Goal: Task Accomplishment & Management: Complete application form

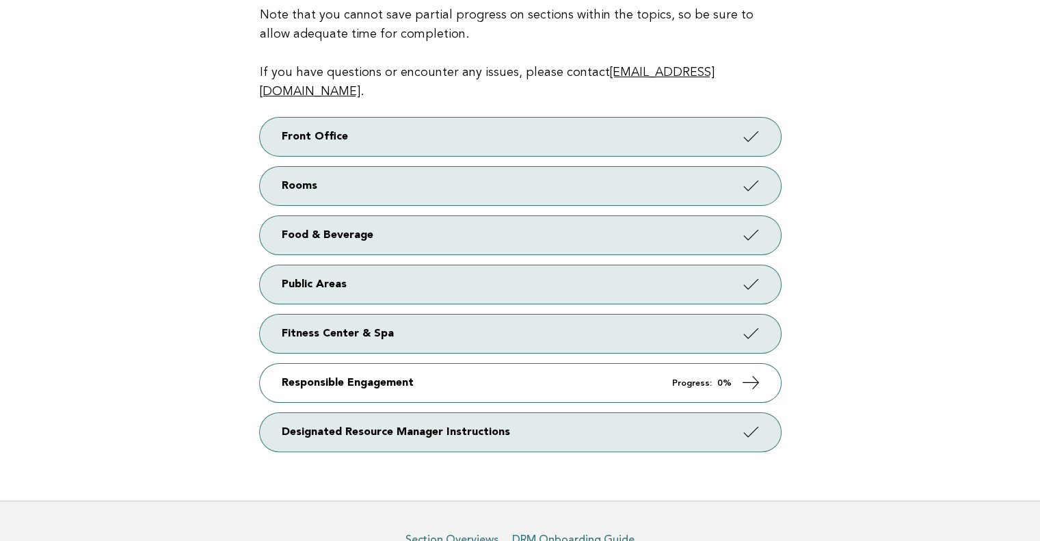
scroll to position [219, 0]
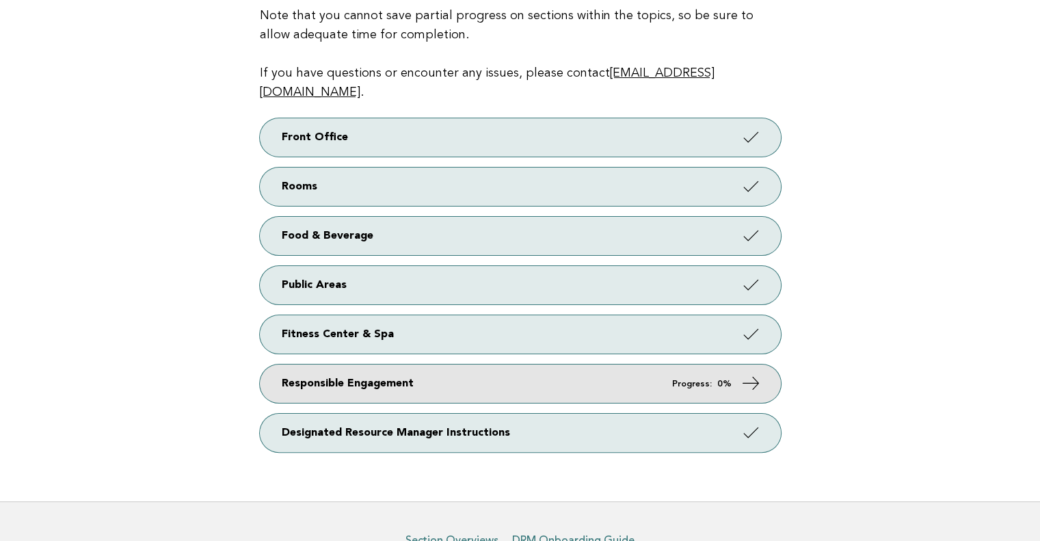
click at [695, 364] on link "Responsible Engagement Progress: 0%" at bounding box center [520, 383] width 521 height 38
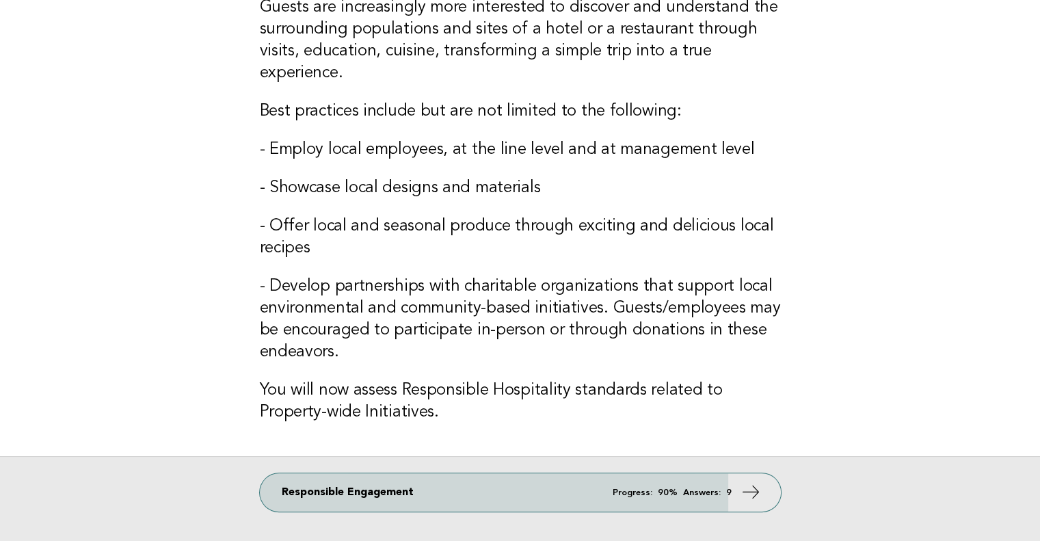
scroll to position [224, 0]
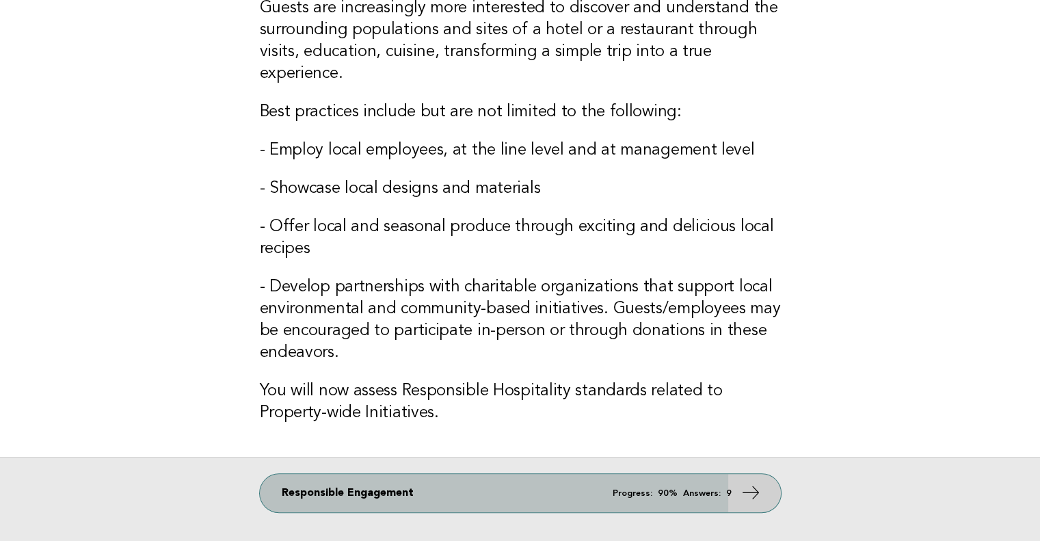
click at [697, 491] on em "Answers:" at bounding box center [702, 493] width 38 height 9
click at [751, 491] on icon at bounding box center [750, 493] width 20 height 20
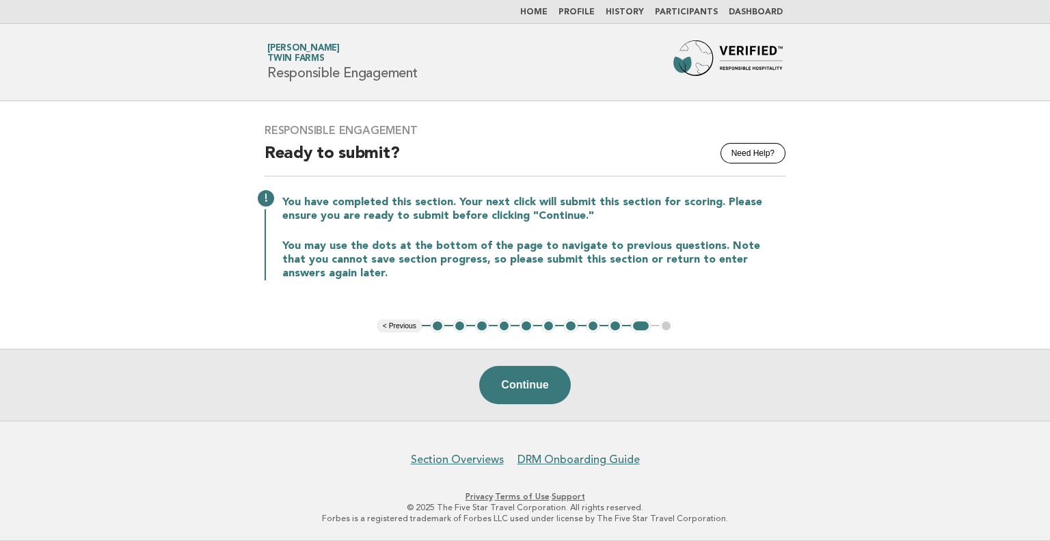
click at [440, 327] on button "1" at bounding box center [438, 326] width 14 height 14
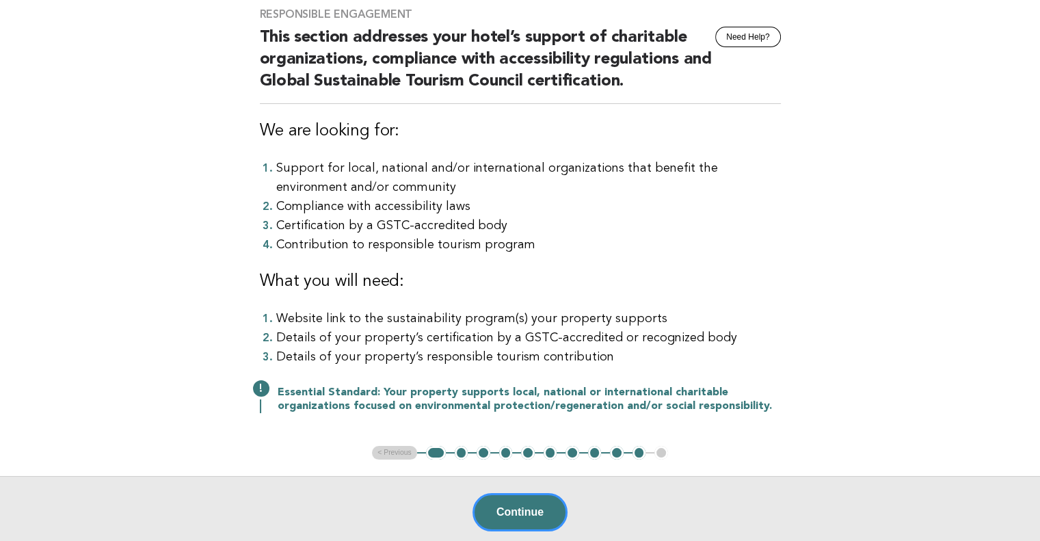
scroll to position [96, 0]
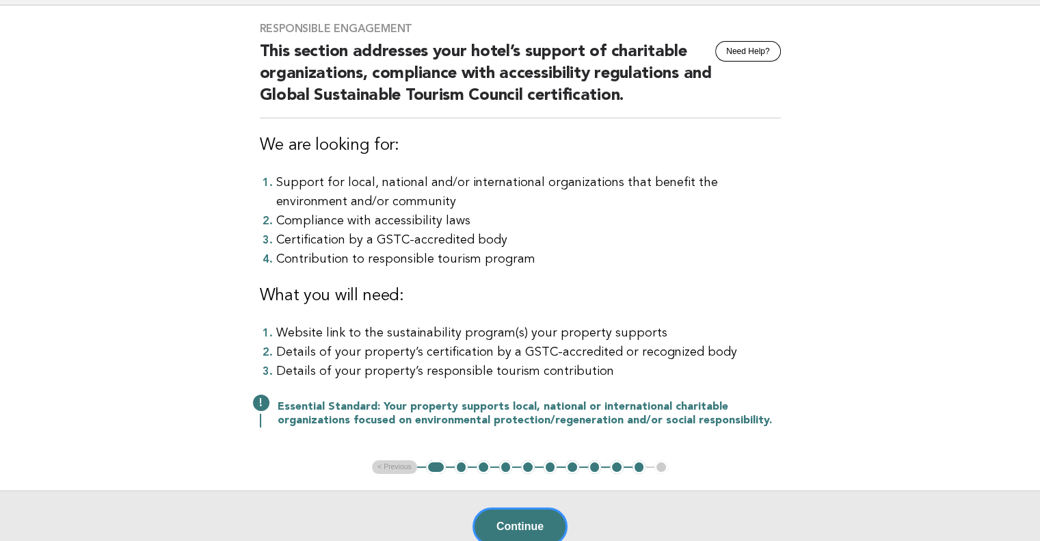
click at [263, 404] on div "Essential Standard: Your property supports local, national or international cha…" at bounding box center [520, 412] width 521 height 30
click at [434, 465] on button "1" at bounding box center [436, 467] width 20 height 14
click at [461, 466] on button "2" at bounding box center [462, 467] width 14 height 14
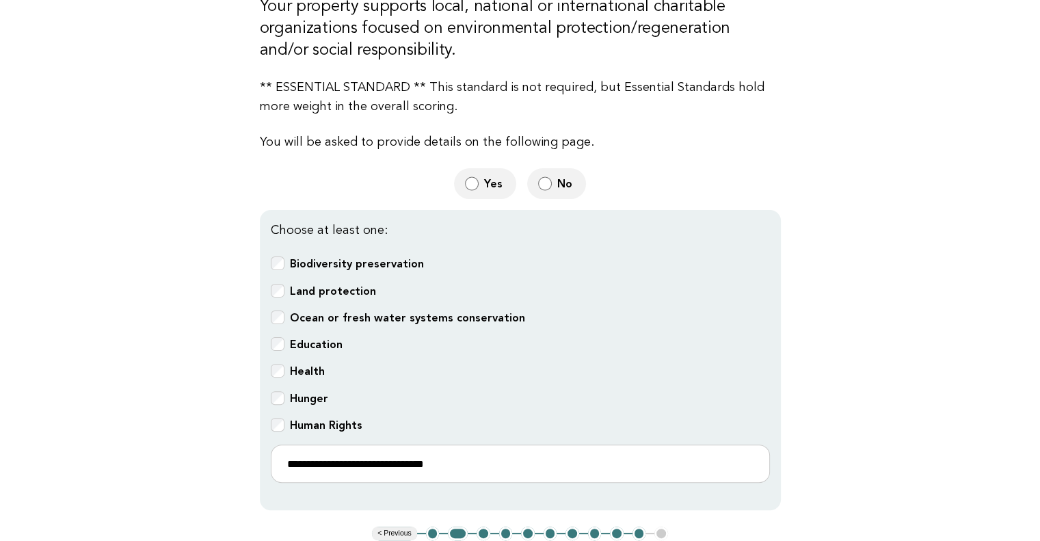
scroll to position [292, 0]
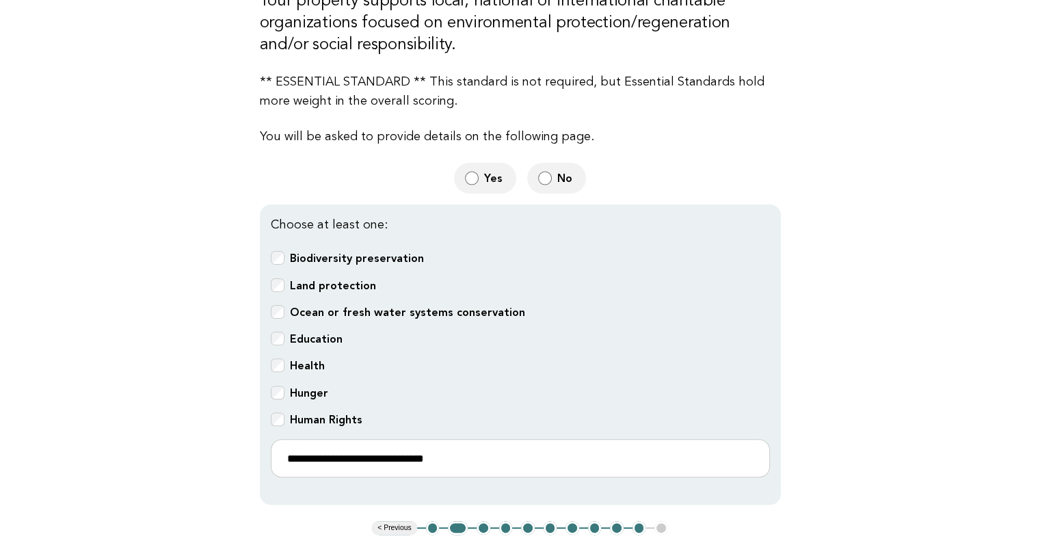
click at [484, 521] on button "3" at bounding box center [483, 528] width 14 height 14
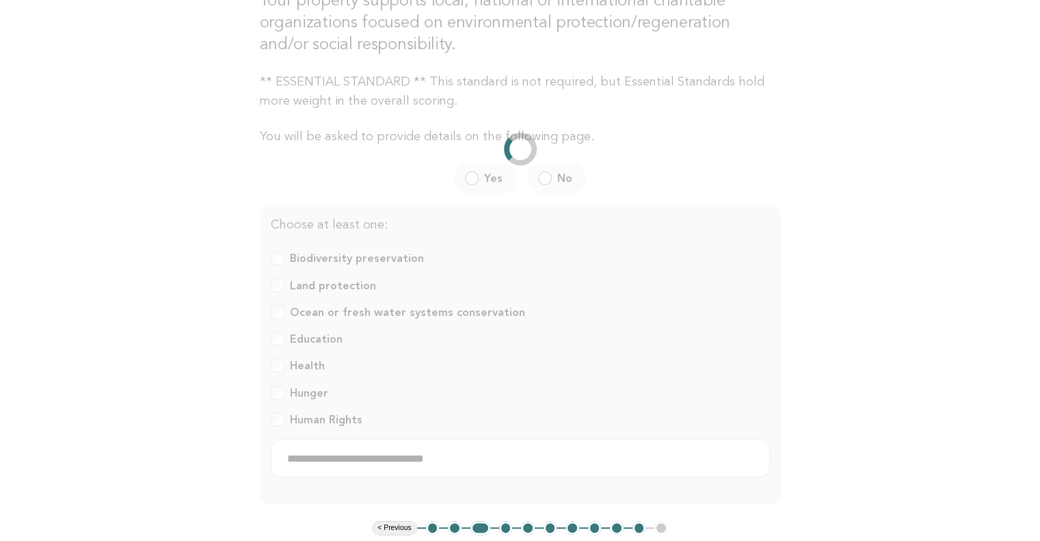
scroll to position [96, 0]
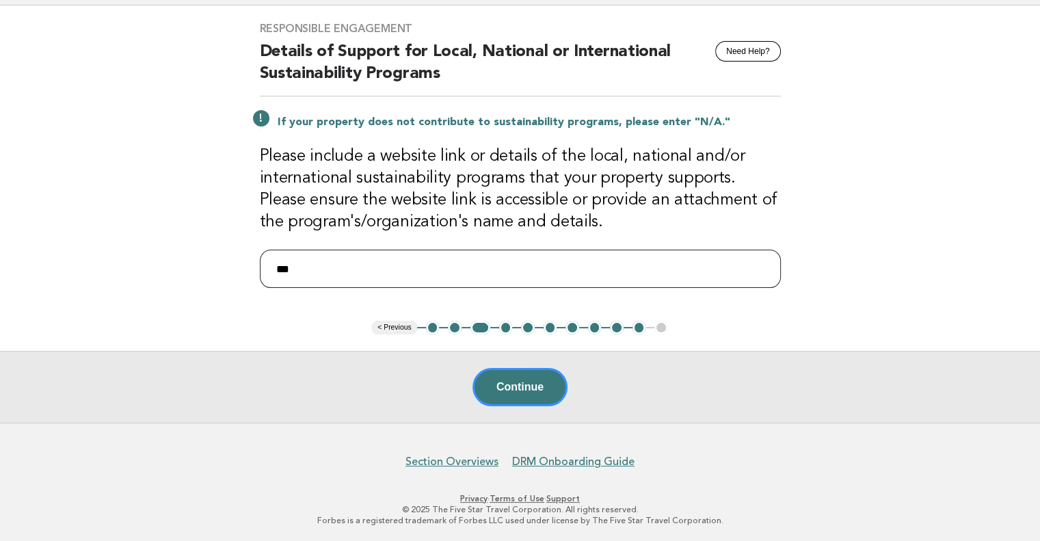
click at [300, 267] on input "***" at bounding box center [520, 269] width 521 height 38
type input "*"
click at [270, 268] on input "**********" at bounding box center [520, 269] width 521 height 38
click at [403, 267] on input "**********" at bounding box center [520, 269] width 521 height 38
click at [403, 265] on input "**********" at bounding box center [520, 269] width 521 height 38
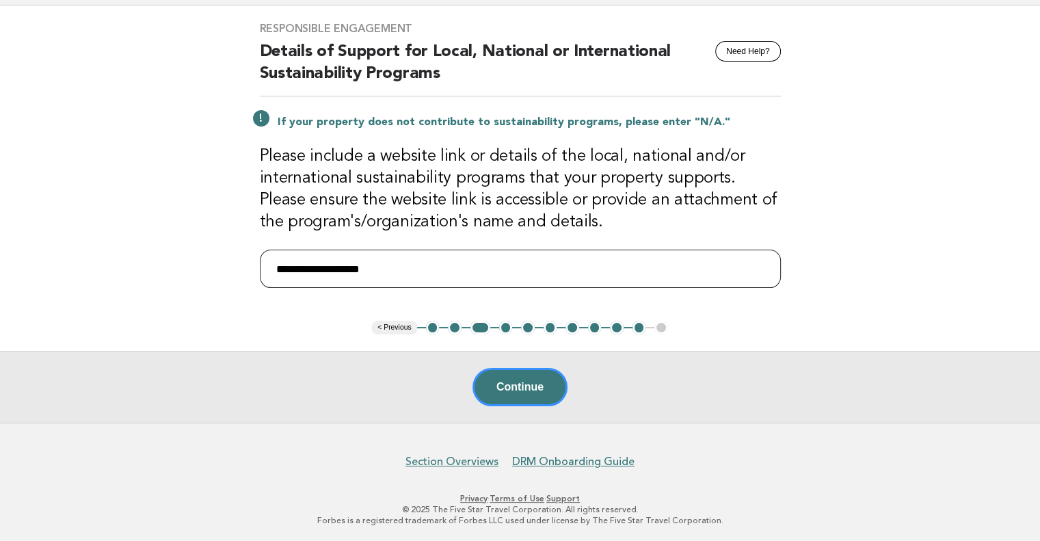
paste input "**********"
type input "**********"
click at [432, 326] on button "1" at bounding box center [433, 328] width 14 height 14
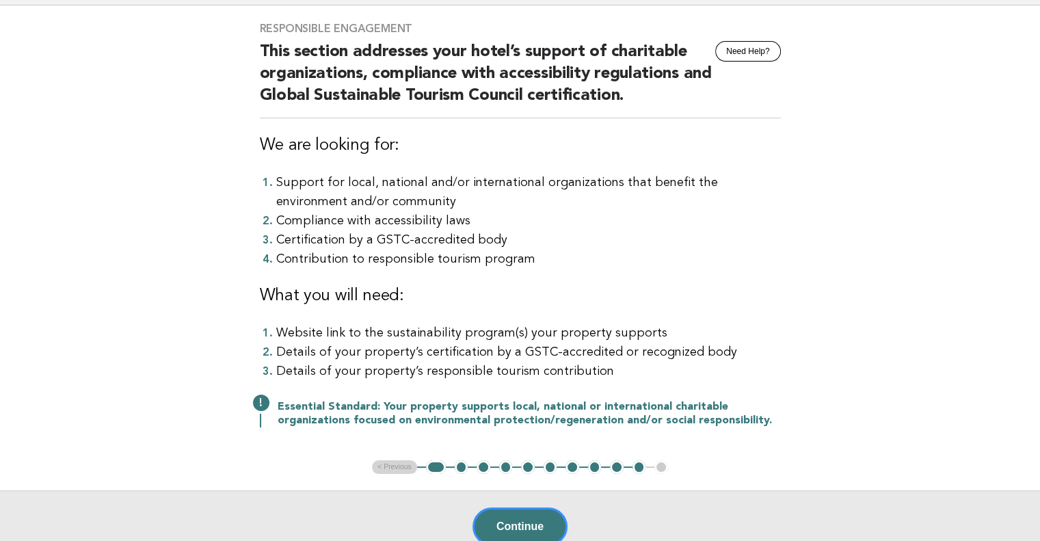
click at [440, 465] on button "1" at bounding box center [436, 467] width 20 height 14
click at [459, 464] on button "2" at bounding box center [462, 467] width 14 height 14
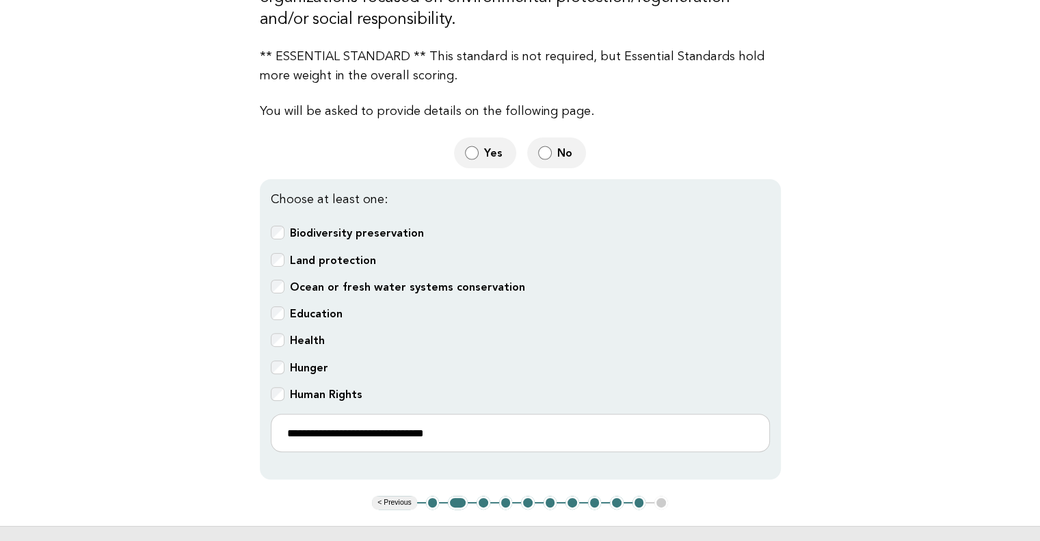
scroll to position [316, 0]
click at [484, 497] on button "3" at bounding box center [483, 504] width 14 height 14
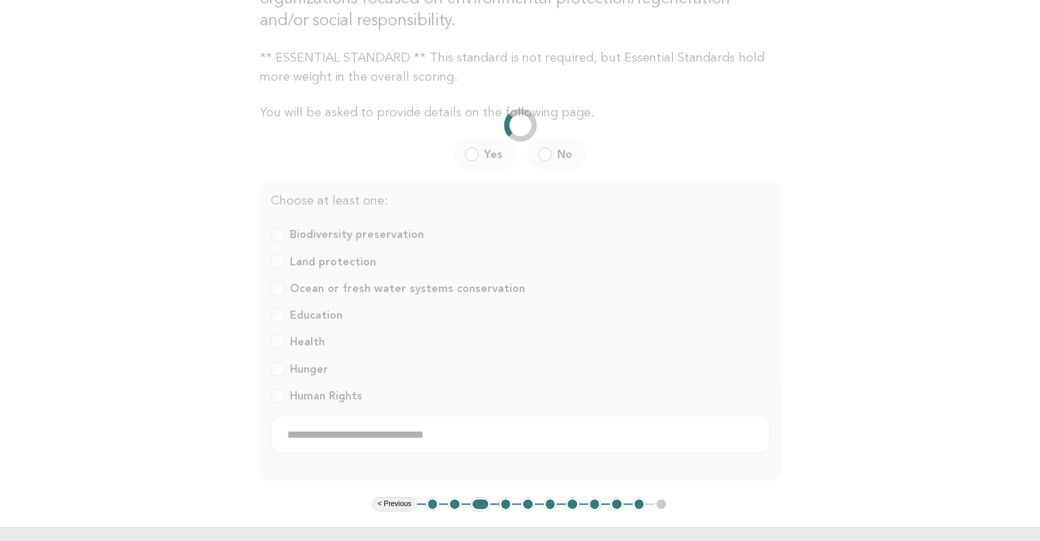
scroll to position [96, 0]
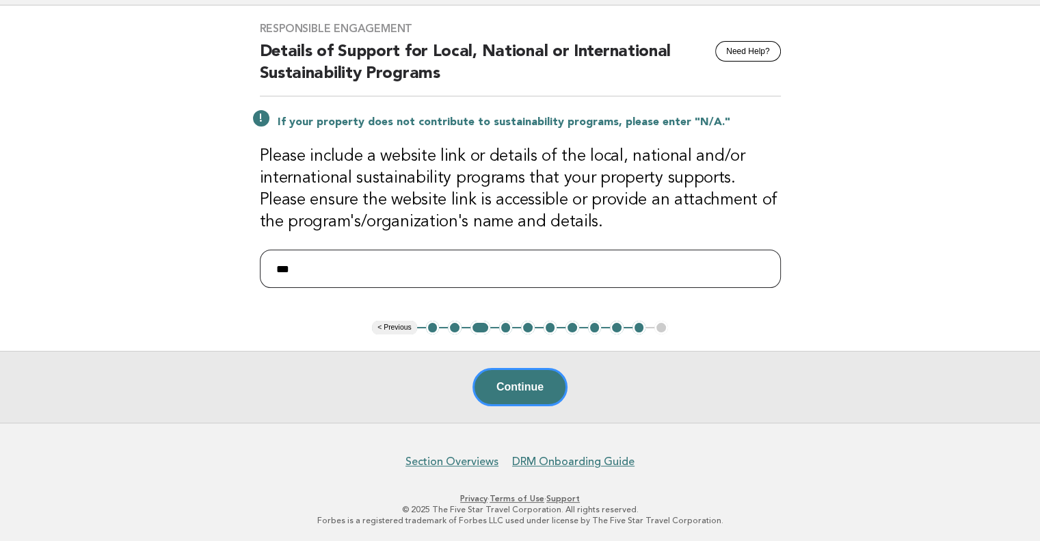
click at [297, 273] on input "***" at bounding box center [520, 269] width 521 height 38
type input "*"
paste input "**********"
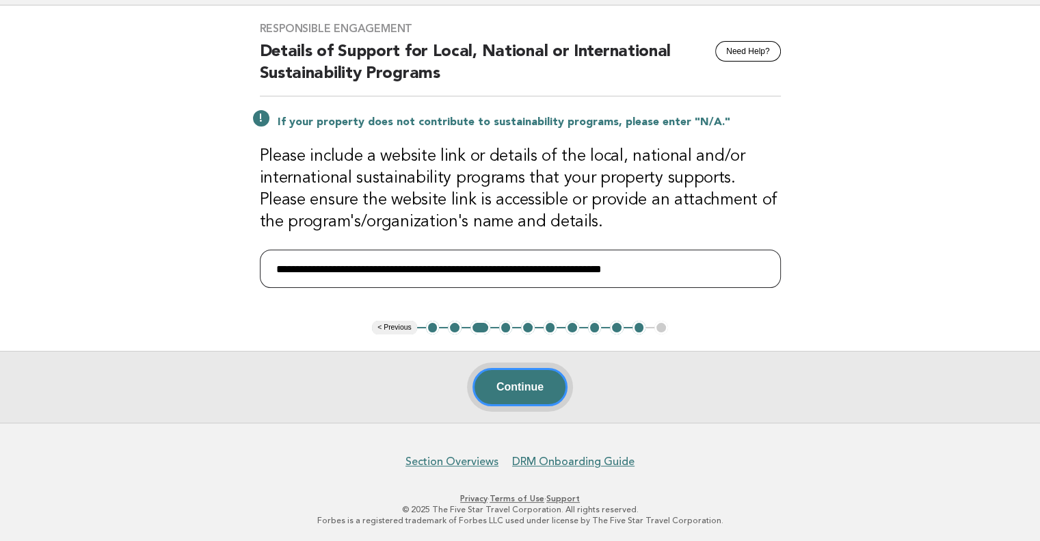
type input "**********"
click at [528, 388] on button "Continue" at bounding box center [519, 387] width 95 height 38
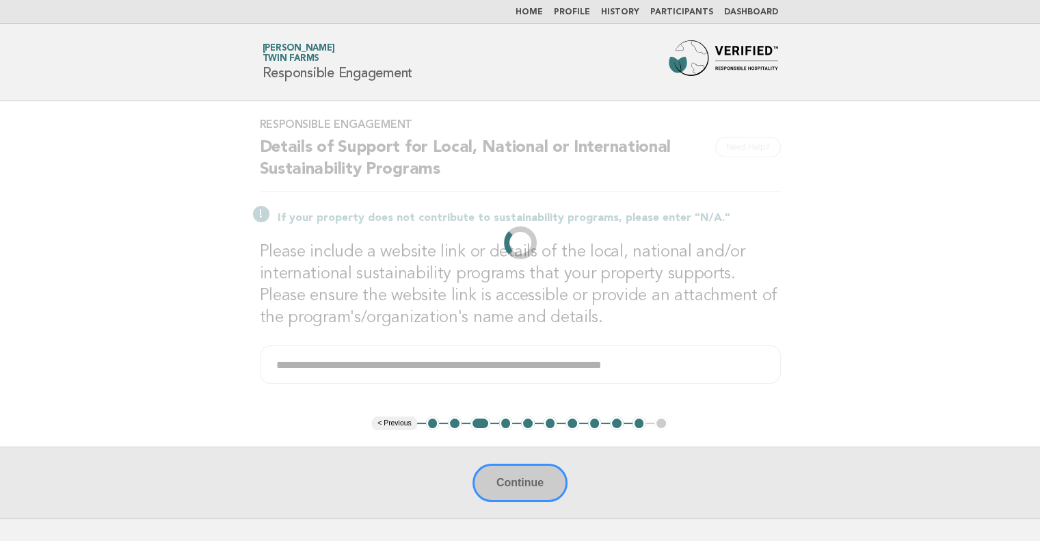
scroll to position [0, 0]
click at [522, 483] on div "Continue" at bounding box center [520, 482] width 1040 height 72
click at [530, 424] on li "5" at bounding box center [528, 423] width 14 height 14
click at [509, 426] on li "4" at bounding box center [506, 423] width 14 height 14
click at [511, 429] on main "**********" at bounding box center [520, 309] width 1040 height 417
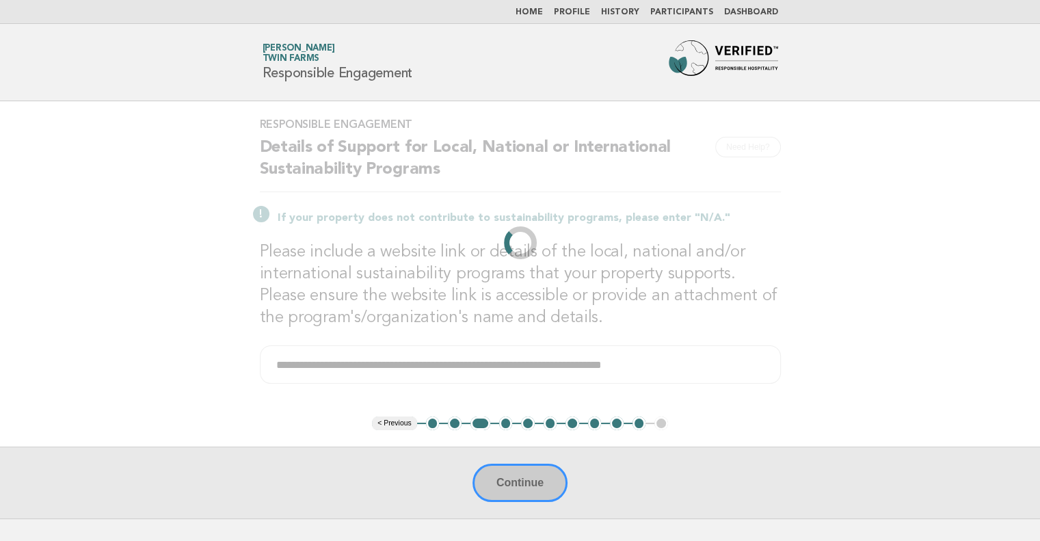
click at [506, 423] on li "4" at bounding box center [506, 423] width 14 height 14
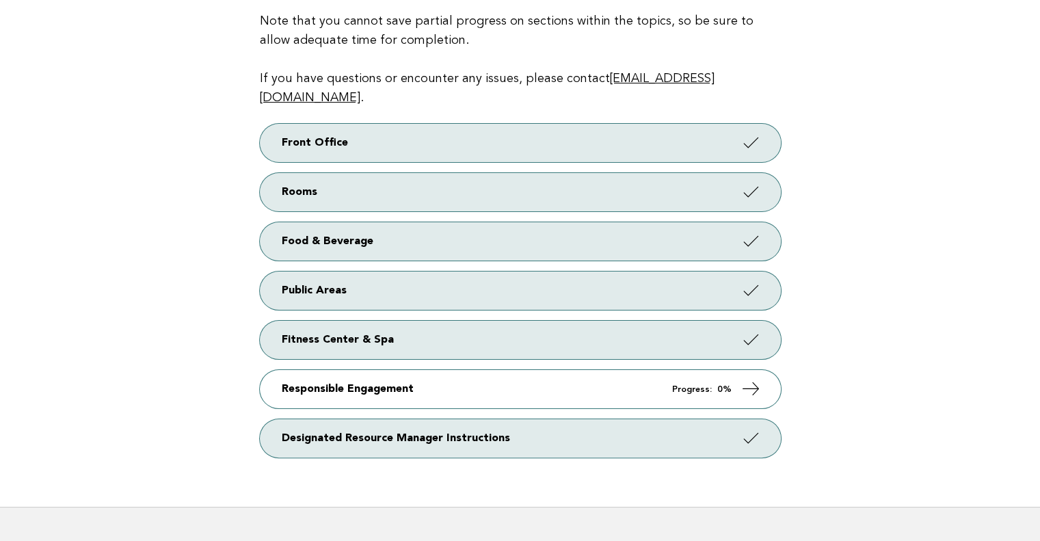
scroll to position [217, 0]
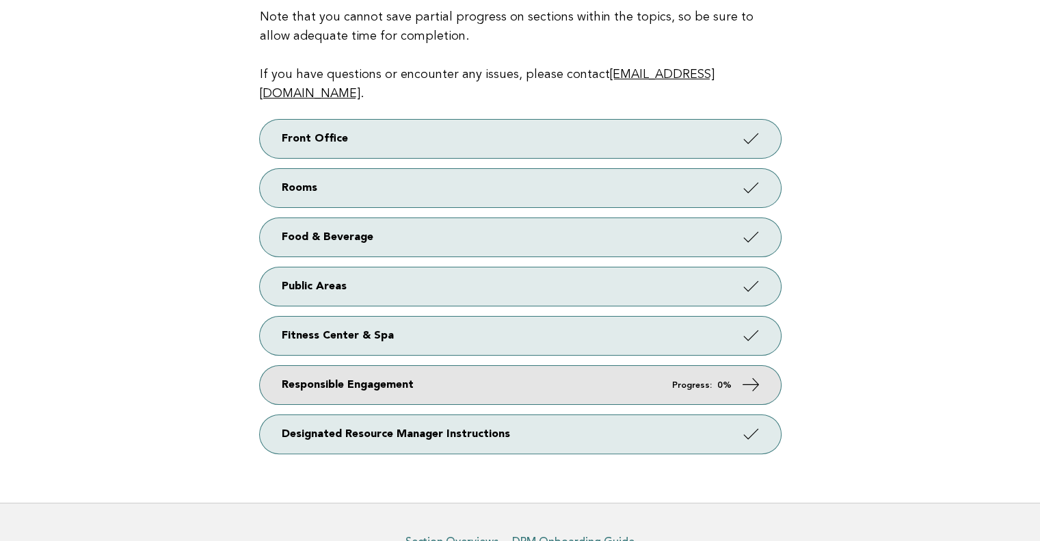
click at [673, 366] on link "Responsible Engagement Progress: 0%" at bounding box center [520, 385] width 521 height 38
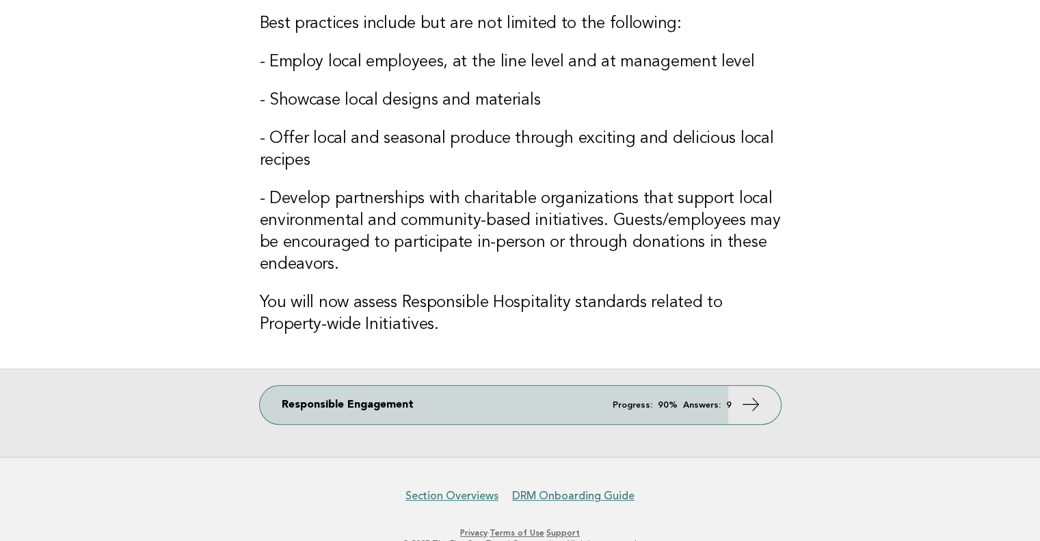
scroll to position [334, 0]
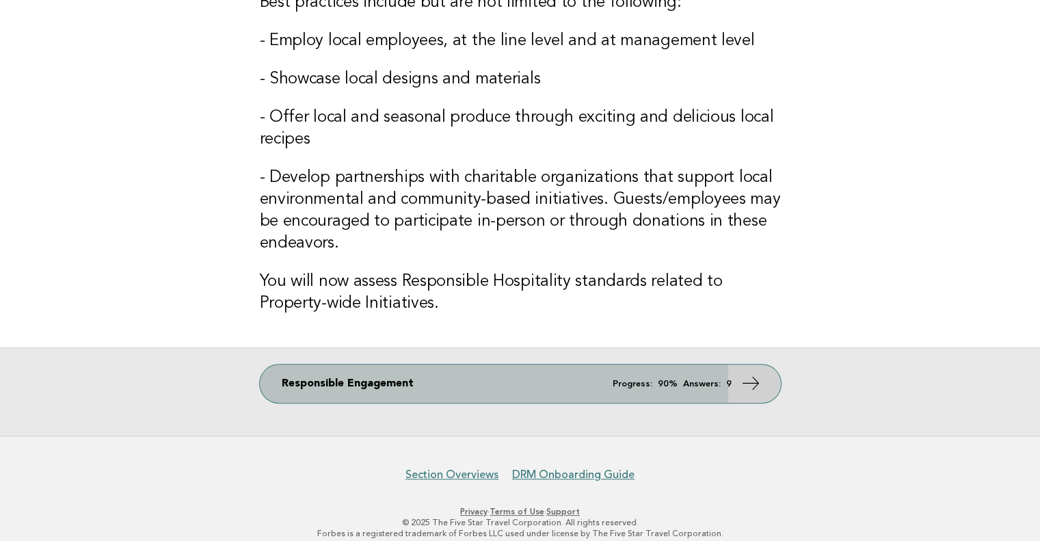
click at [750, 379] on icon at bounding box center [750, 383] width 20 height 20
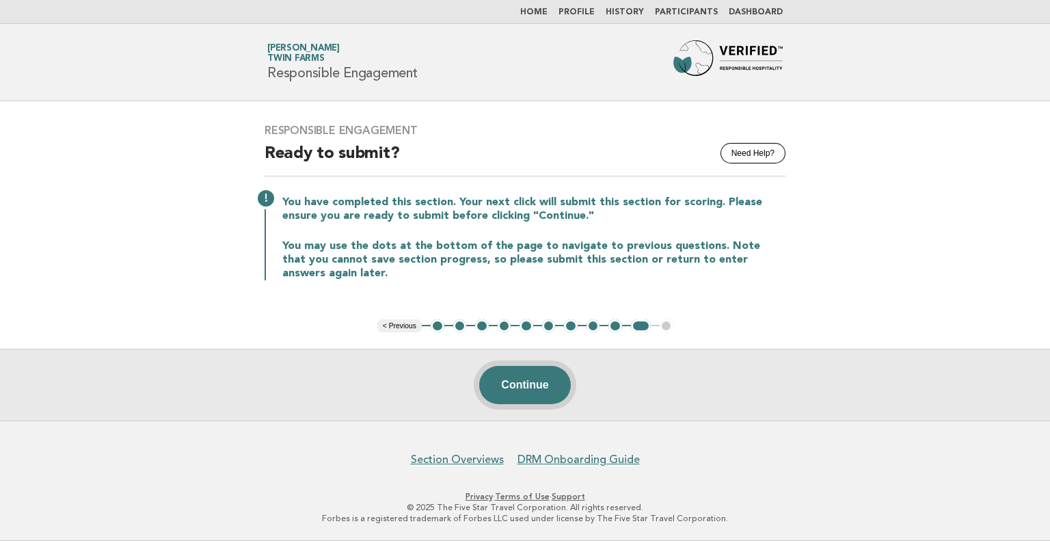
click at [525, 393] on button "Continue" at bounding box center [524, 385] width 91 height 38
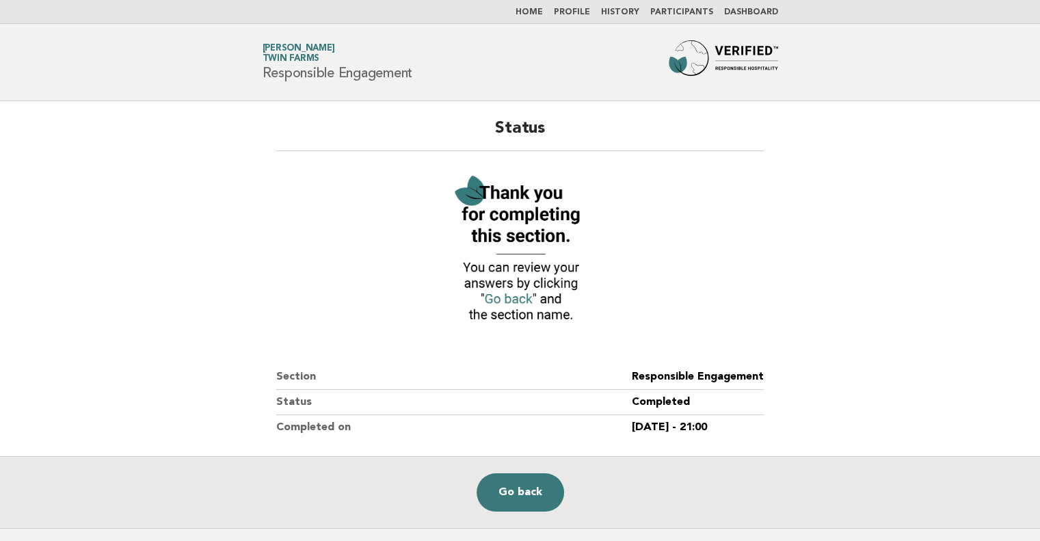
click at [511, 297] on img at bounding box center [519, 249] width 150 height 164
click at [522, 497] on link "Go back" at bounding box center [519, 492] width 87 height 38
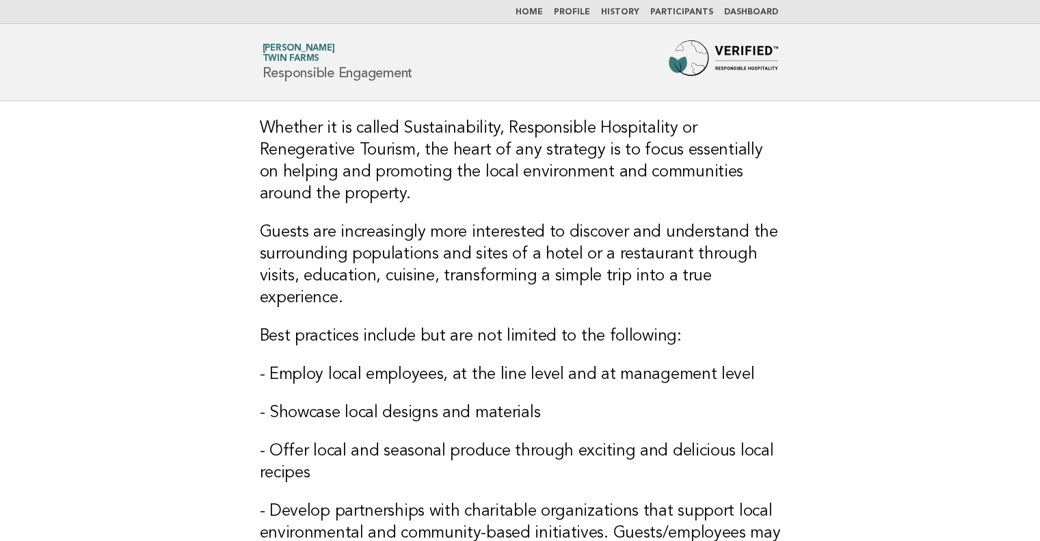
scroll to position [347, 0]
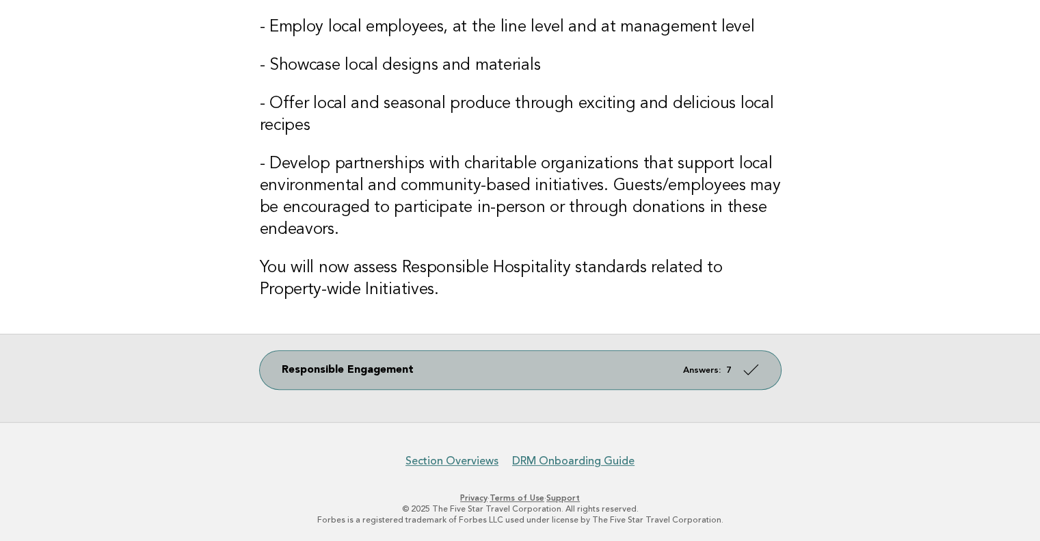
click at [752, 364] on icon at bounding box center [750, 370] width 20 height 20
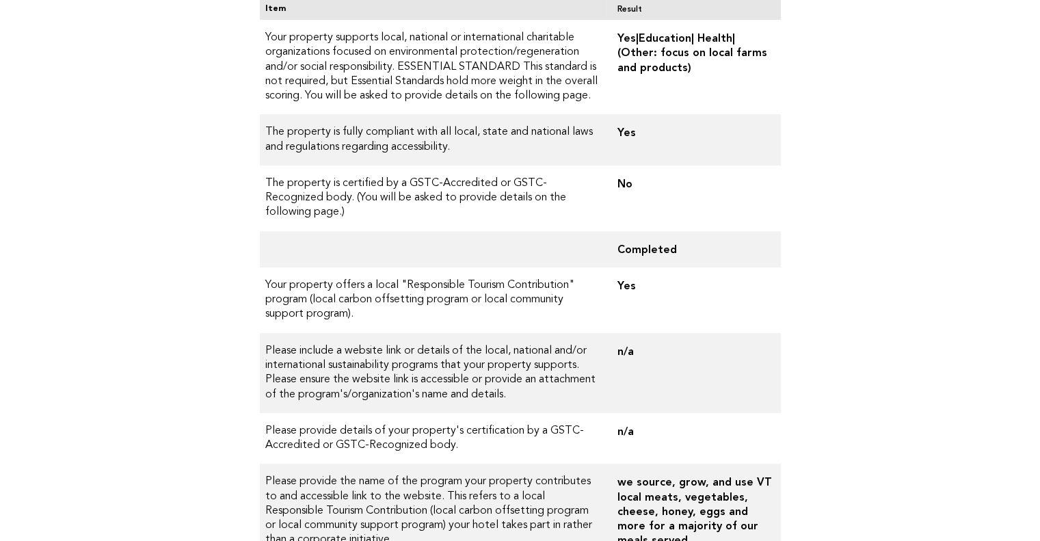
scroll to position [191, 0]
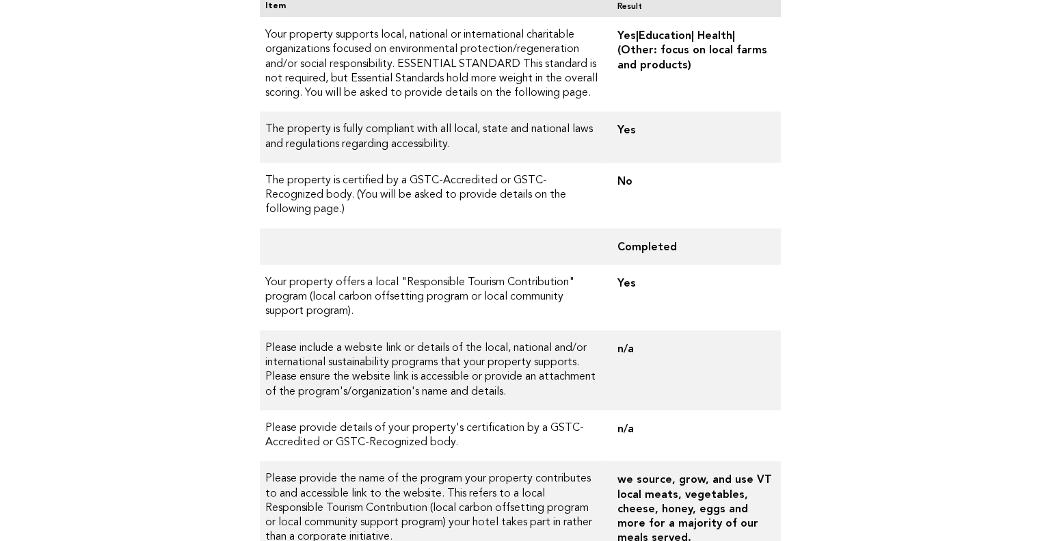
click at [1038, 240] on main "Responsible Engagement Status: Complete Item Result Your property supports loca…" at bounding box center [520, 298] width 1040 height 776
click at [1039, 240] on html "Home Profile History Participants Dashboard Forbes Travel Guide John Graham Twi…" at bounding box center [520, 307] width 1040 height 997
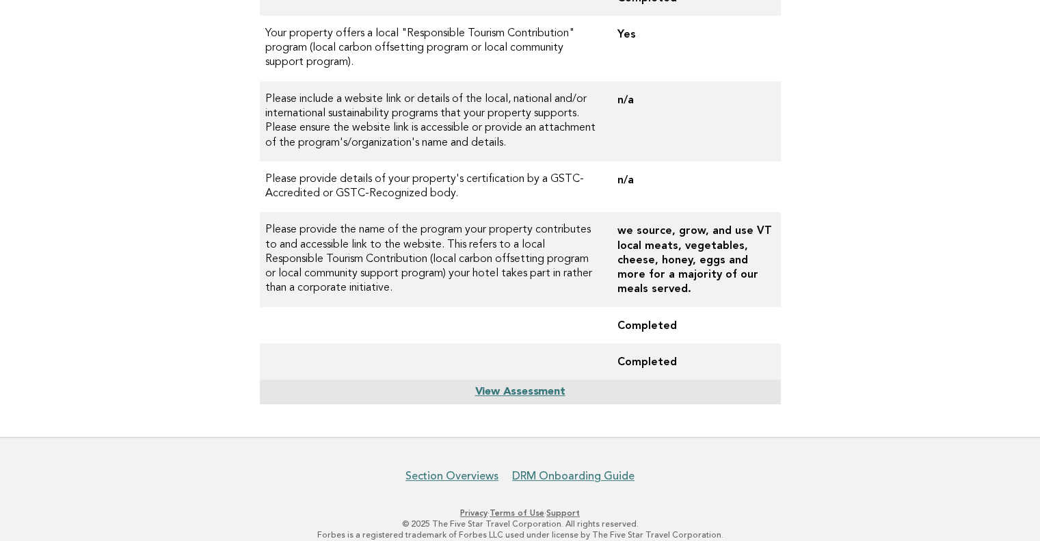
scroll to position [421, 0]
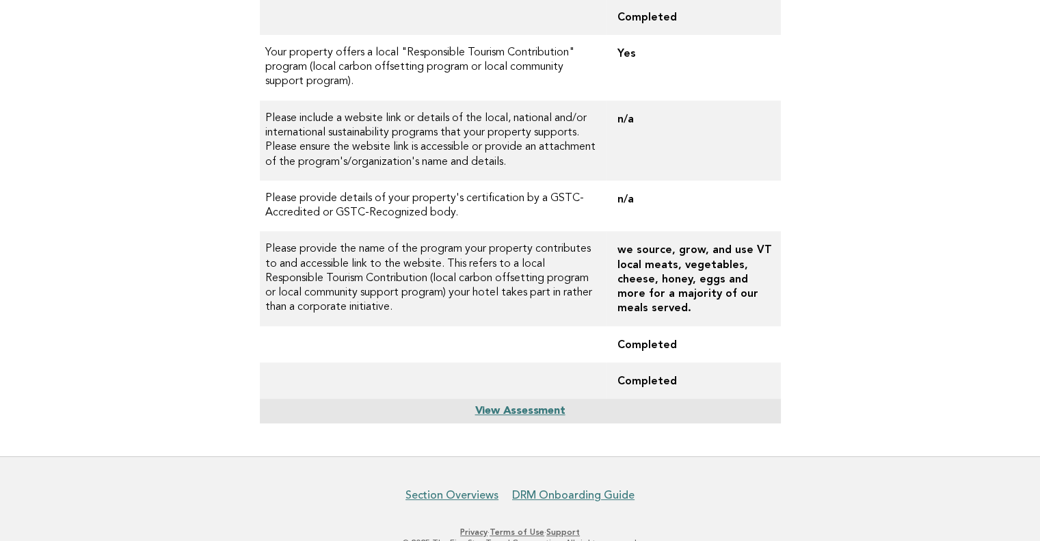
click at [535, 405] on link "View Assessment" at bounding box center [519, 410] width 90 height 11
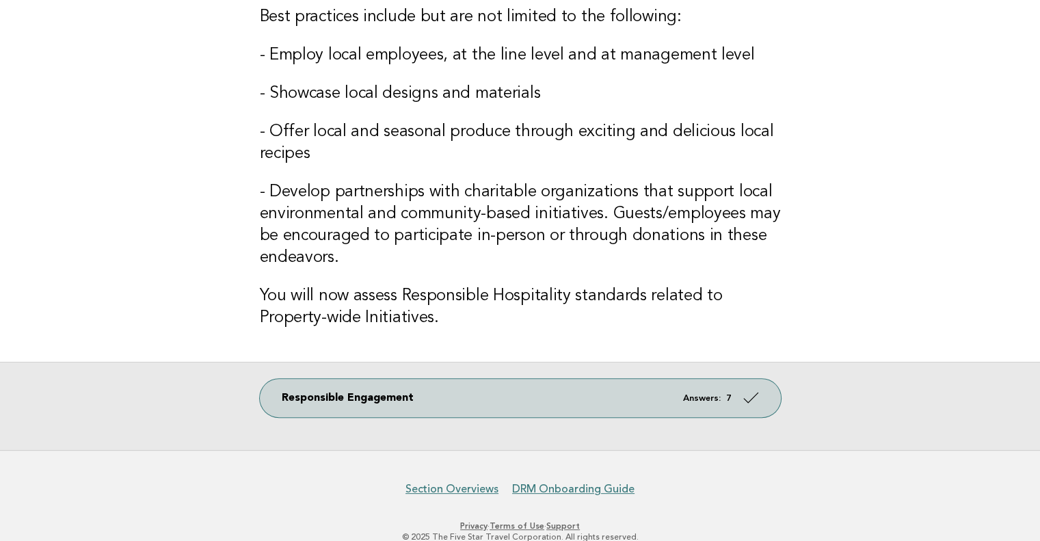
scroll to position [320, 0]
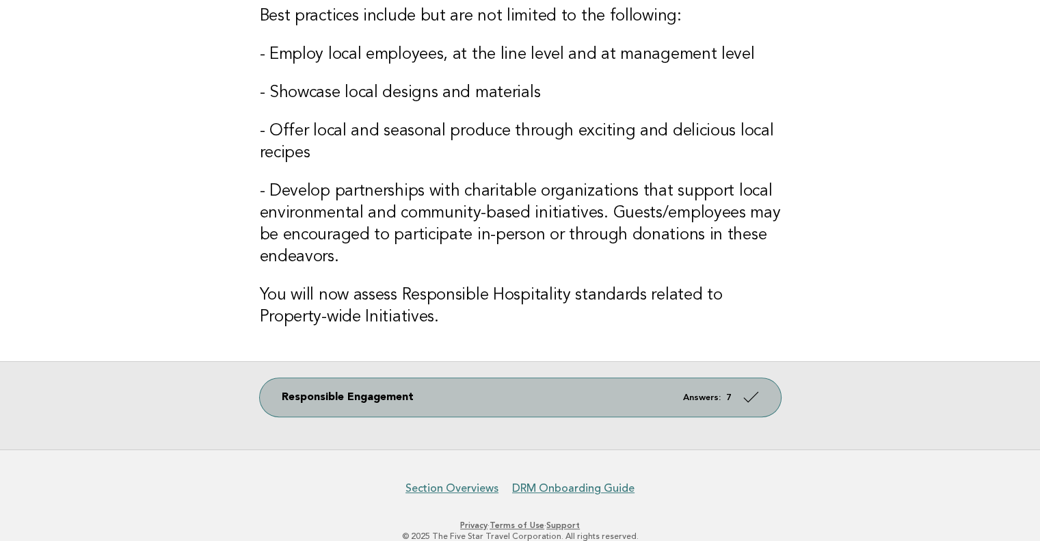
click at [750, 393] on icon at bounding box center [750, 397] width 20 height 20
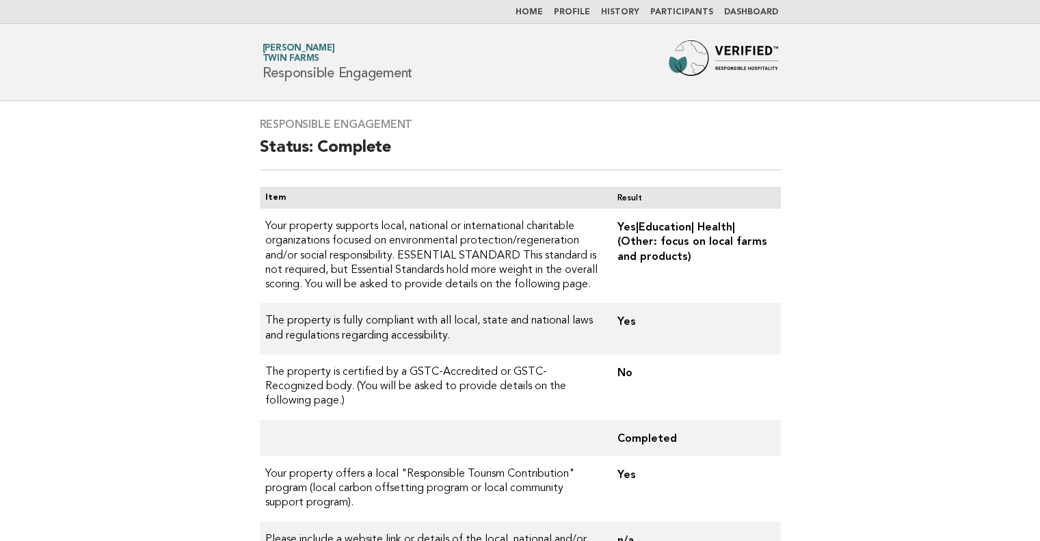
click at [740, 16] on link "Dashboard" at bounding box center [751, 12] width 54 height 8
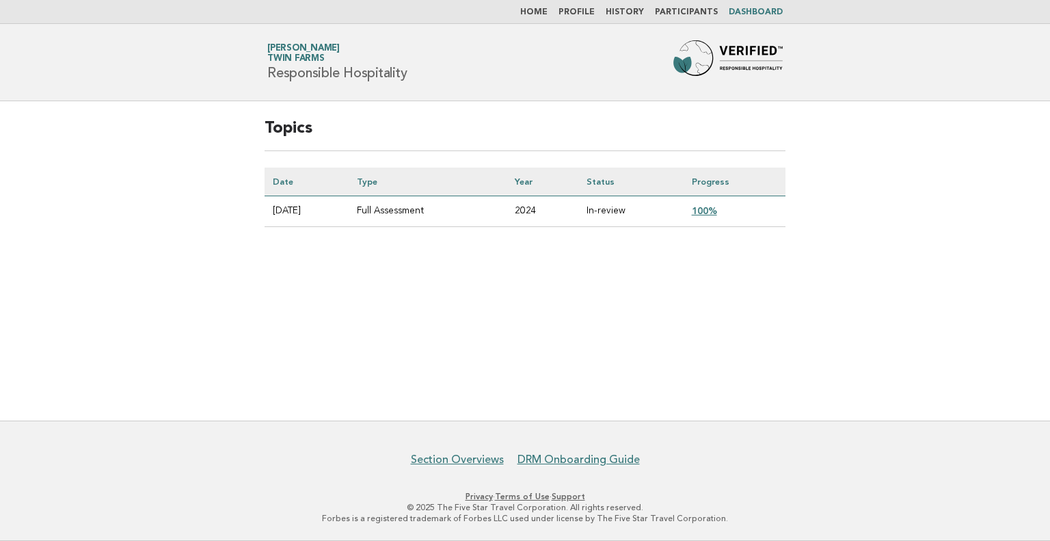
click at [582, 9] on link "Profile" at bounding box center [576, 12] width 36 height 8
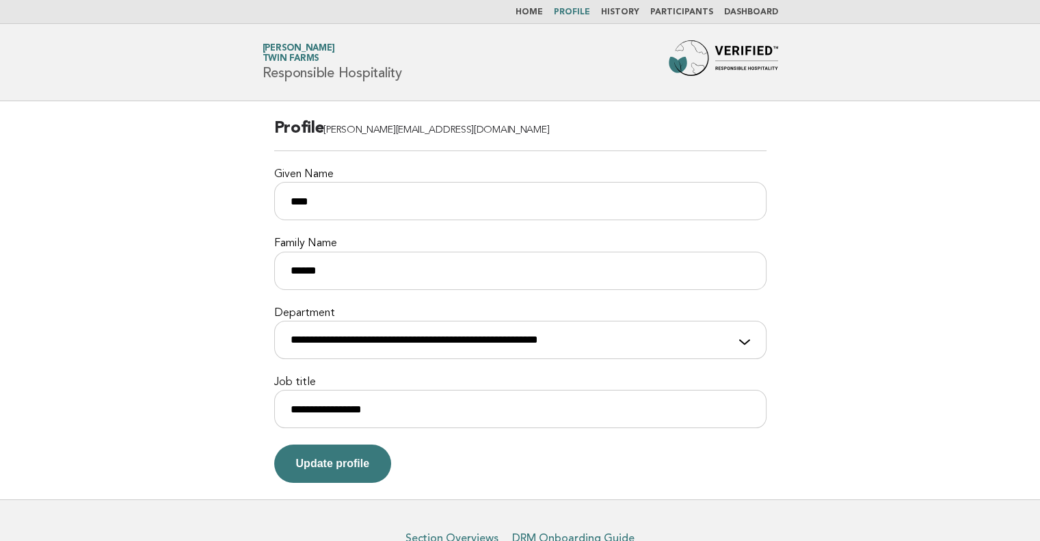
scroll to position [77, 0]
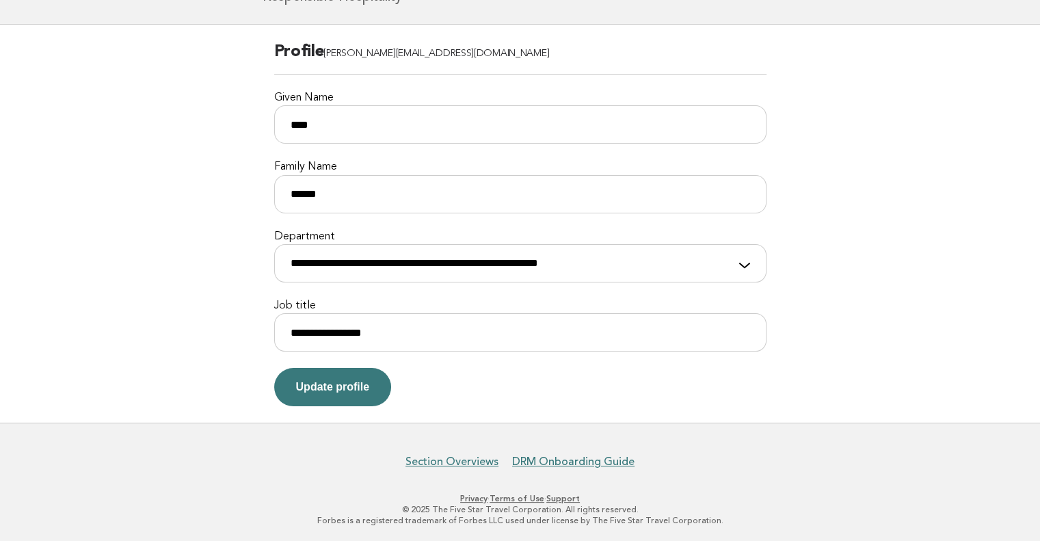
click at [562, 497] on link "Support" at bounding box center [562, 499] width 33 height 10
click at [565, 498] on link "Support" at bounding box center [562, 499] width 33 height 10
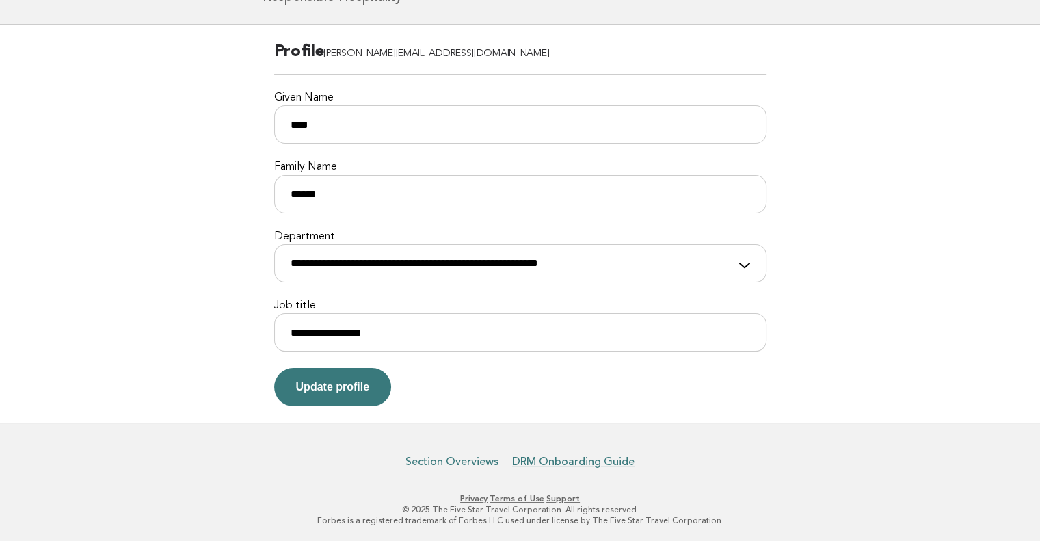
click at [476, 458] on link "Section Overviews" at bounding box center [451, 462] width 93 height 14
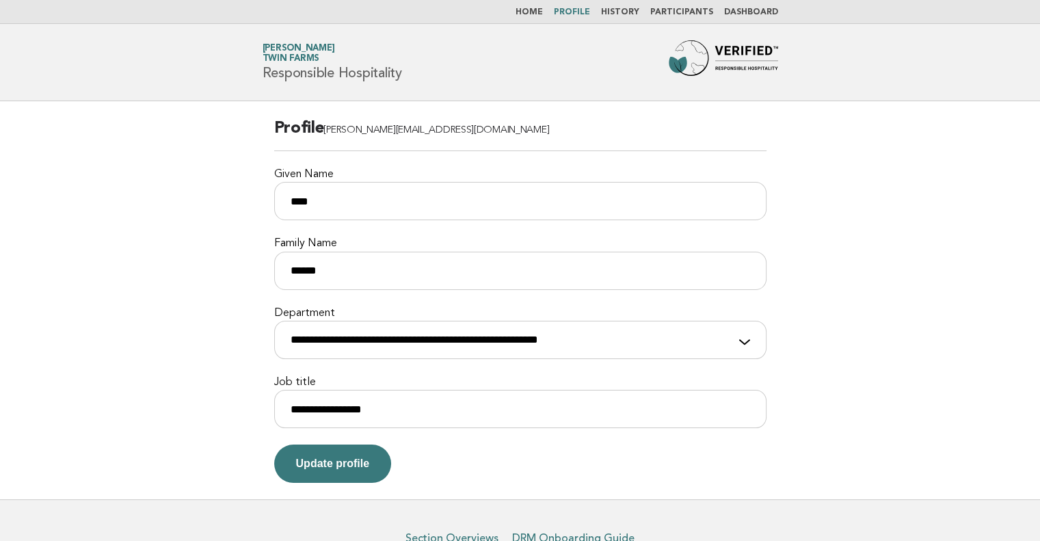
click at [744, 15] on link "Dashboard" at bounding box center [751, 12] width 54 height 8
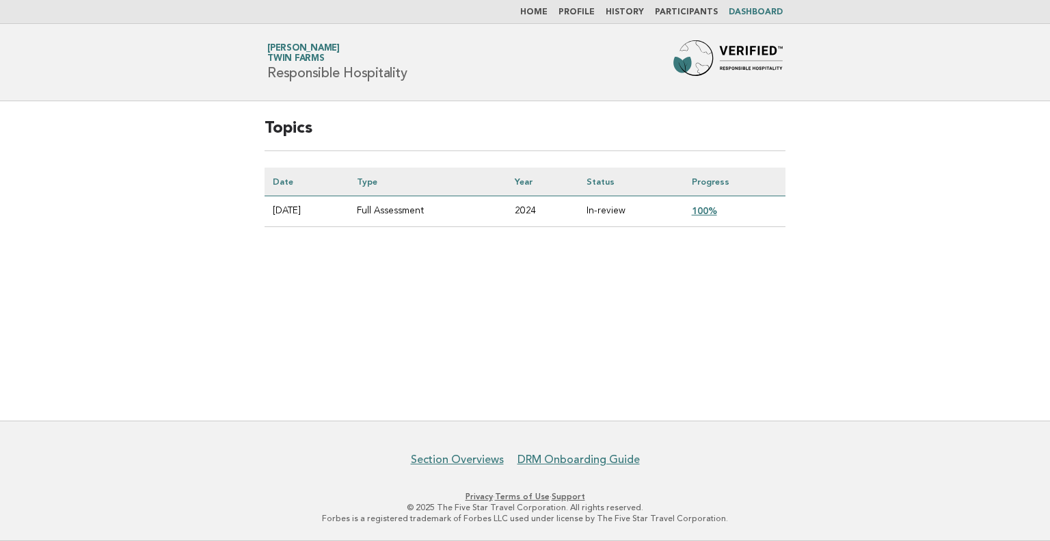
click at [714, 210] on link "100%" at bounding box center [704, 210] width 25 height 11
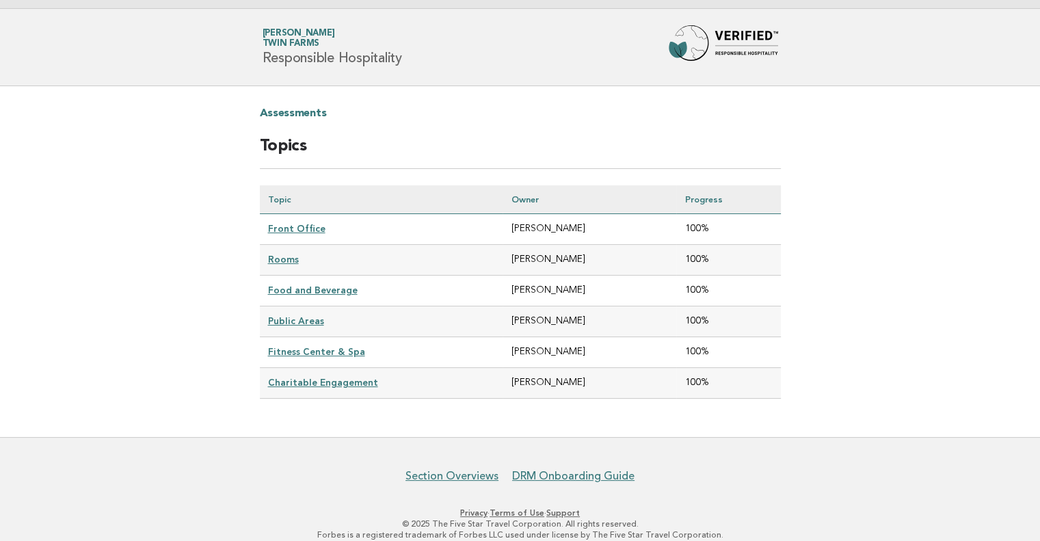
scroll to position [24, 0]
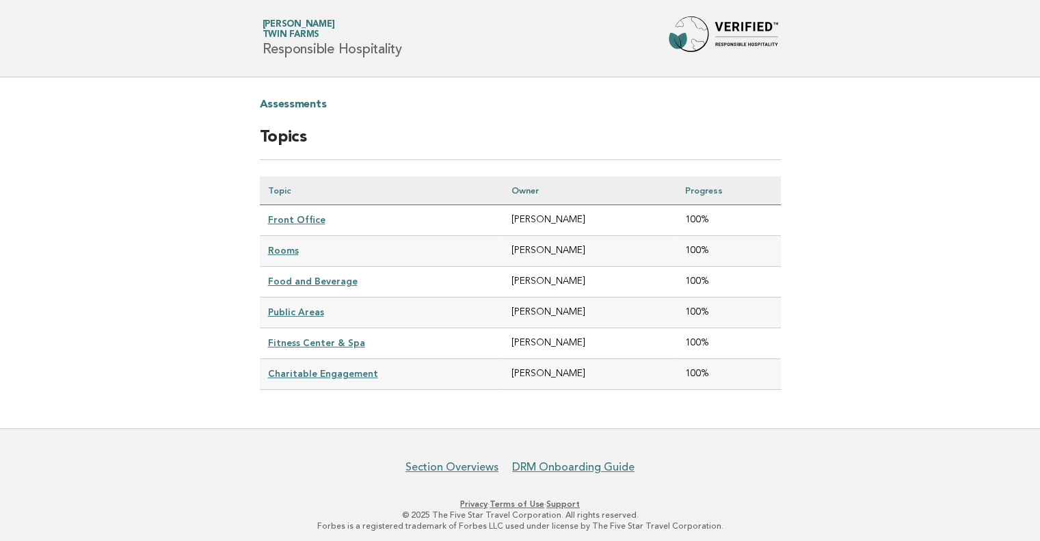
click at [334, 368] on link "Charitable Engagement" at bounding box center [323, 373] width 110 height 11
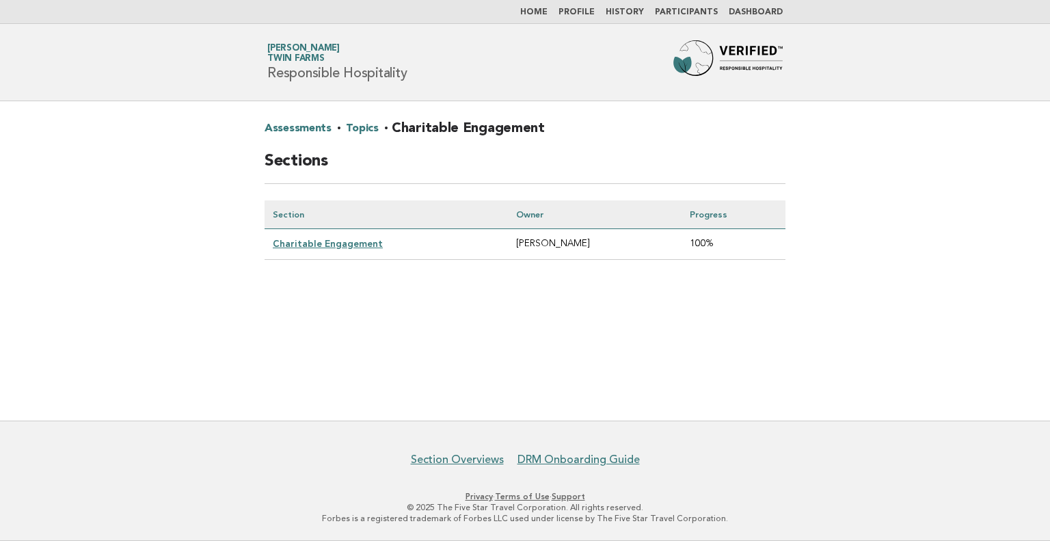
click at [353, 242] on link "Charitable Engagement" at bounding box center [328, 243] width 110 height 11
